Goal: Find specific page/section: Find specific page/section

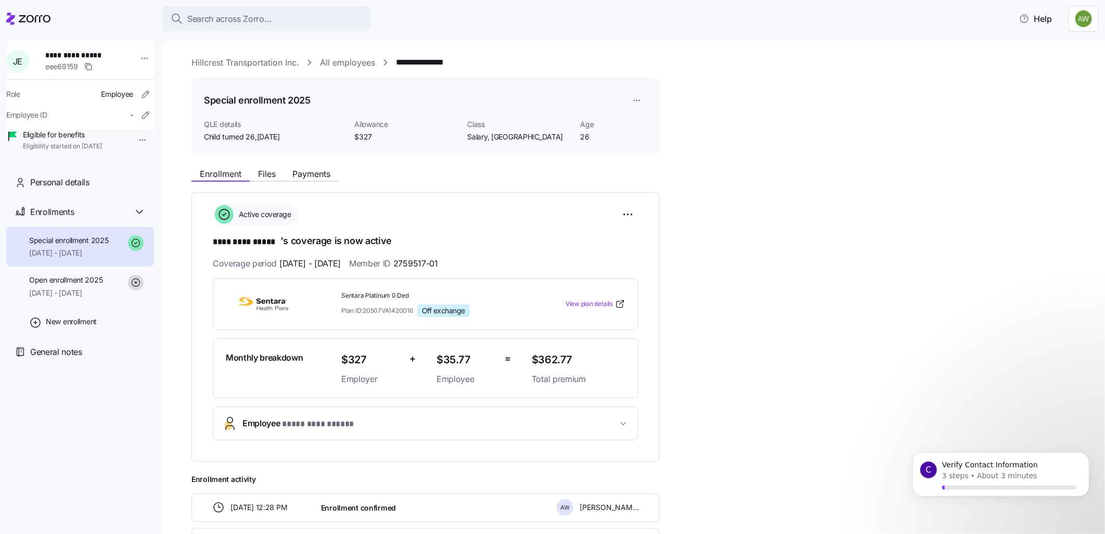
scroll to position [150, 0]
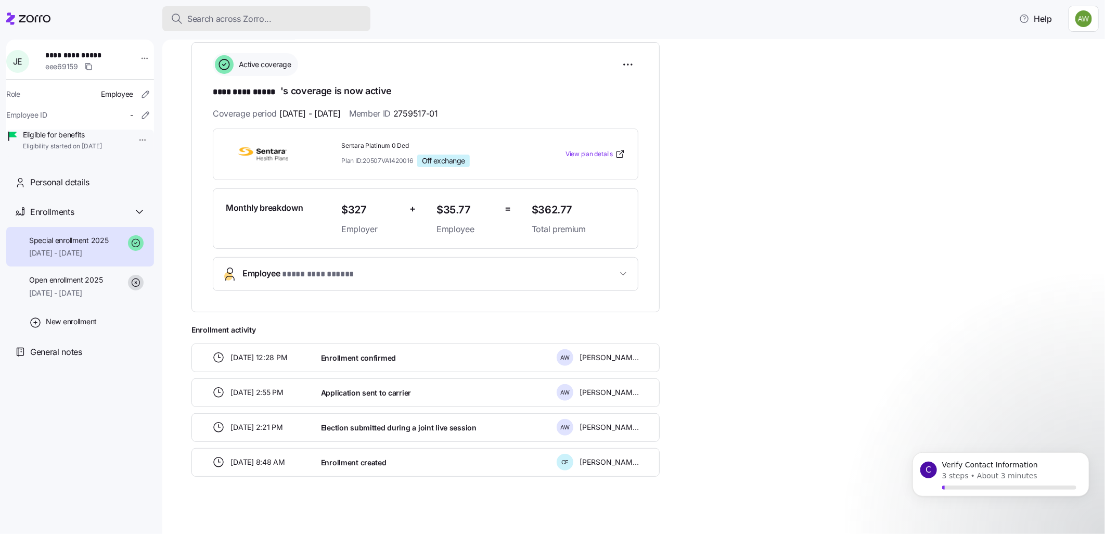
click at [284, 21] on div "Search across Zorro..." at bounding box center [266, 18] width 191 height 13
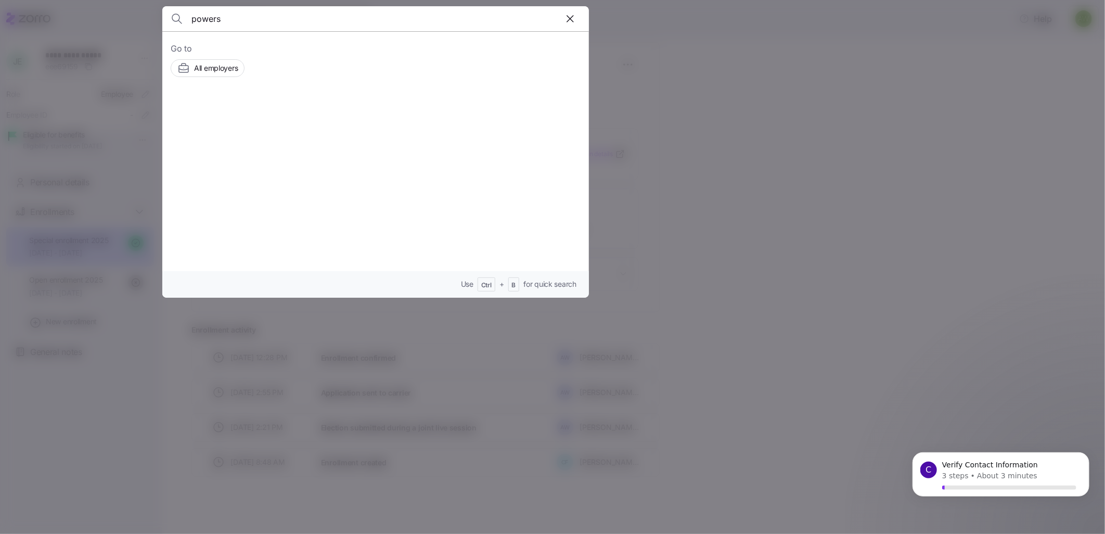
type input "powers"
click at [243, 113] on div "[PERSON_NAME] Employers Pediatrics, Inc. Employees" at bounding box center [376, 124] width 410 height 48
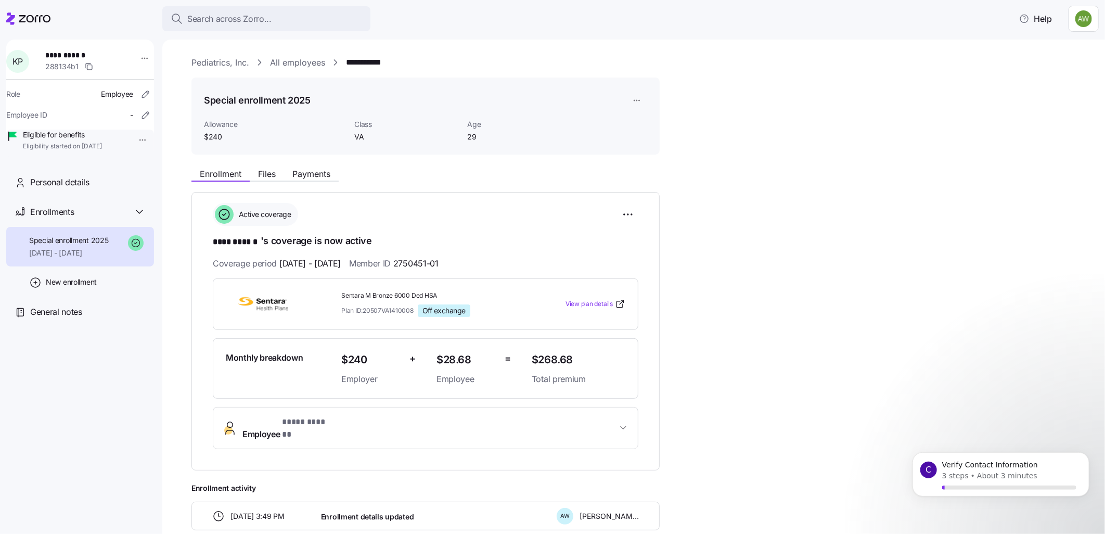
scroll to position [189, 0]
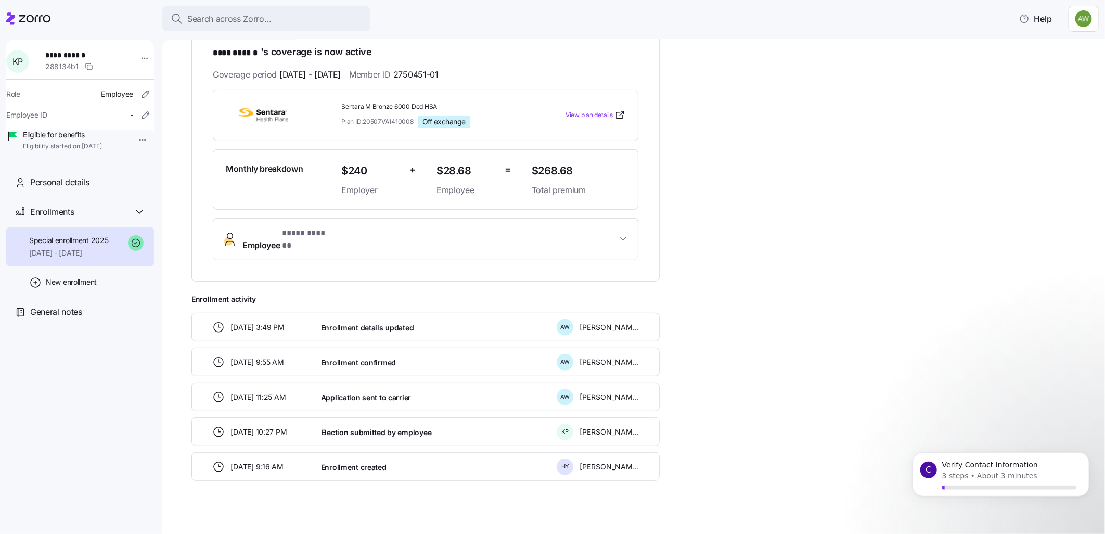
click at [318, 232] on span "* **** ****** *" at bounding box center [308, 233] width 52 height 13
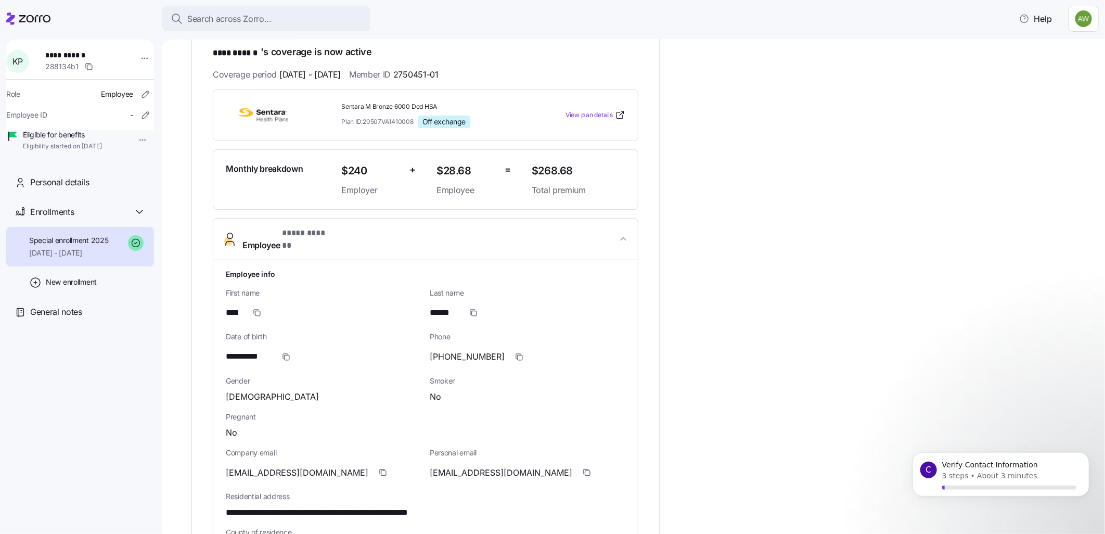
scroll to position [0, 0]
